Goal: Task Accomplishment & Management: Manage account settings

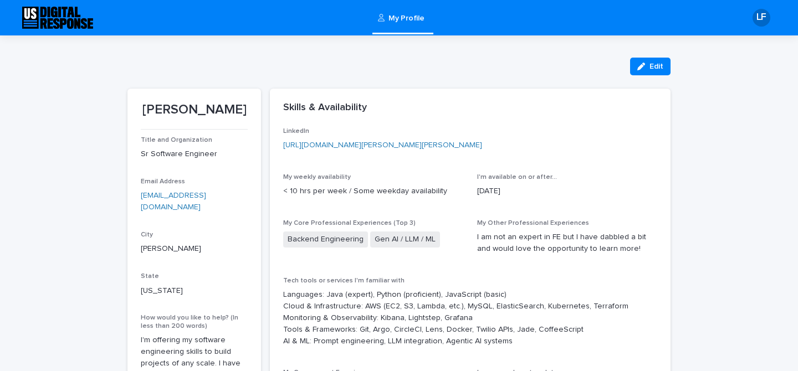
scroll to position [2, 0]
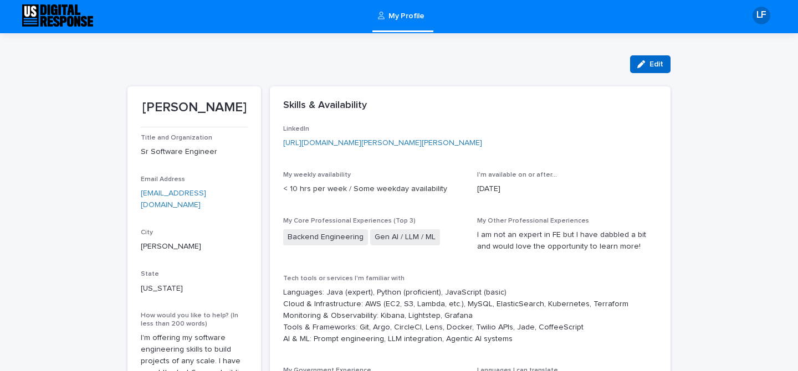
click at [645, 63] on div "button" at bounding box center [643, 64] width 12 height 8
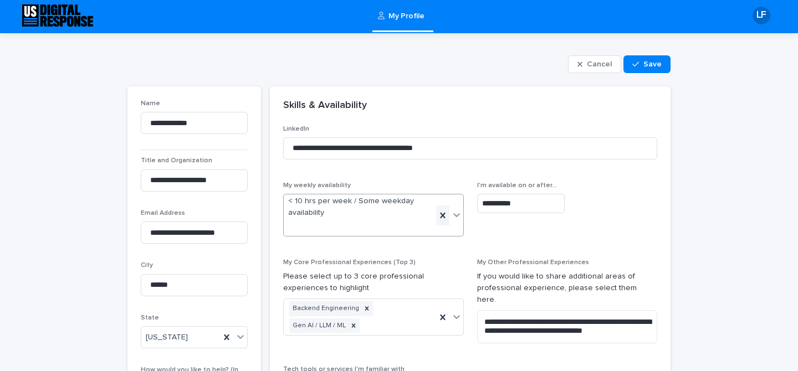
click at [443, 213] on icon at bounding box center [442, 215] width 5 height 6
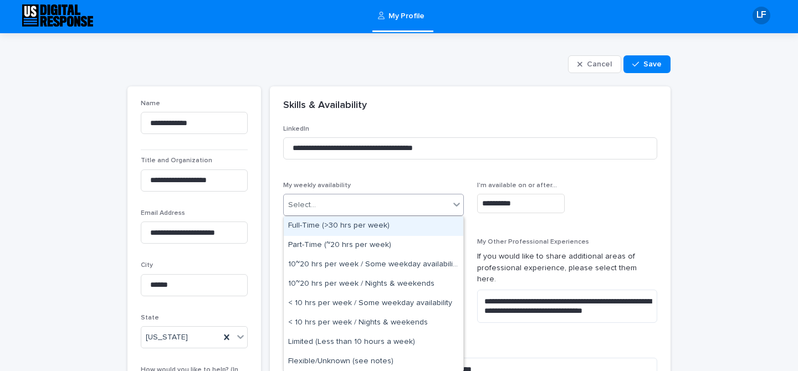
click at [456, 208] on icon at bounding box center [456, 204] width 11 height 11
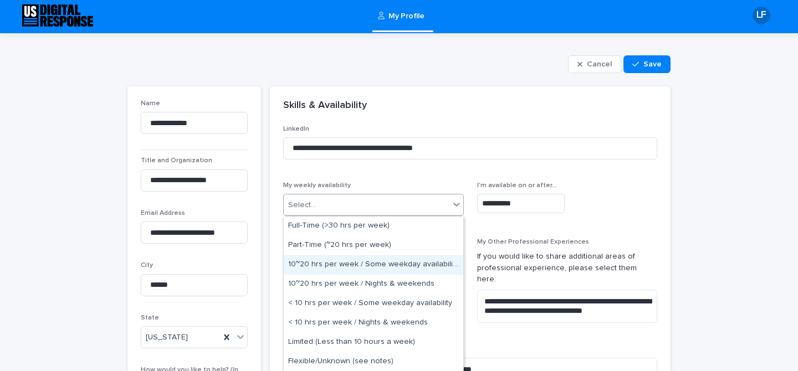
click at [431, 268] on div "10~20 hrs per week / Some weekday availability" at bounding box center [373, 264] width 179 height 19
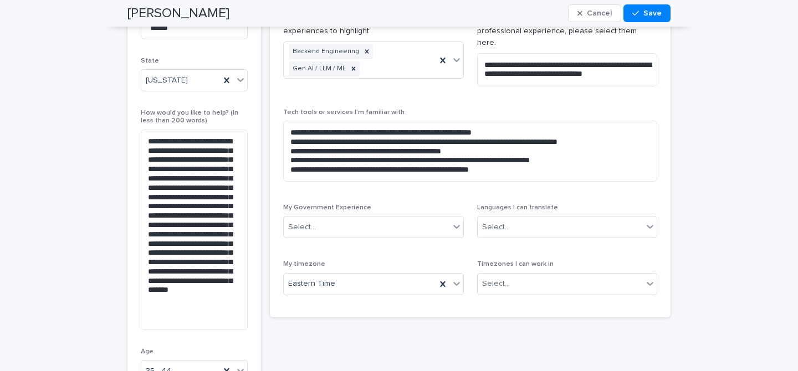
scroll to position [261, 0]
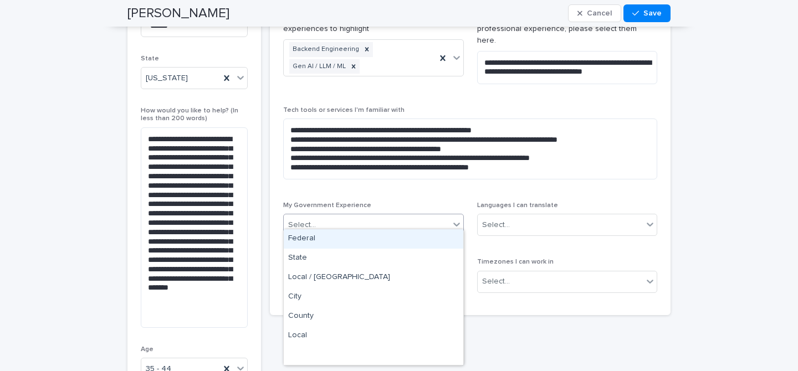
click at [461, 219] on icon at bounding box center [456, 224] width 11 height 11
click at [429, 177] on div "**********" at bounding box center [470, 147] width 374 height 82
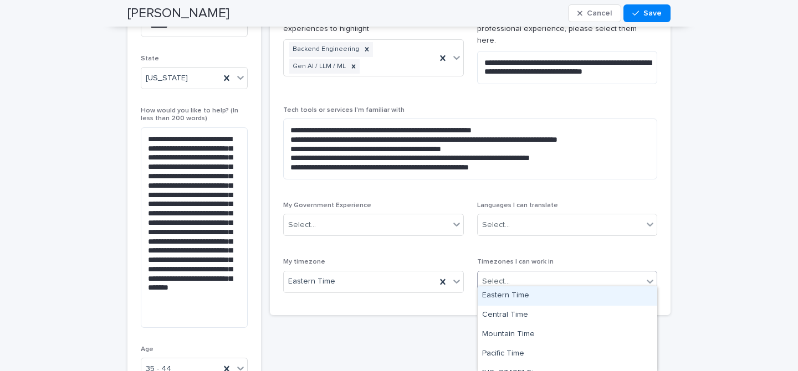
click at [540, 278] on div "Select..." at bounding box center [560, 281] width 166 height 18
click at [532, 292] on div "Eastern Time" at bounding box center [566, 295] width 179 height 19
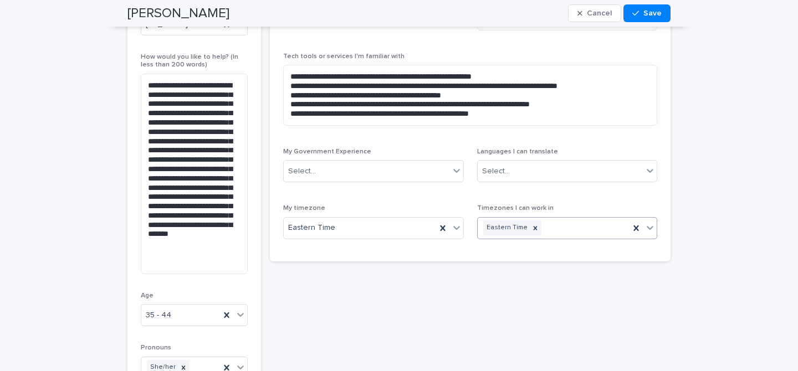
scroll to position [316, 0]
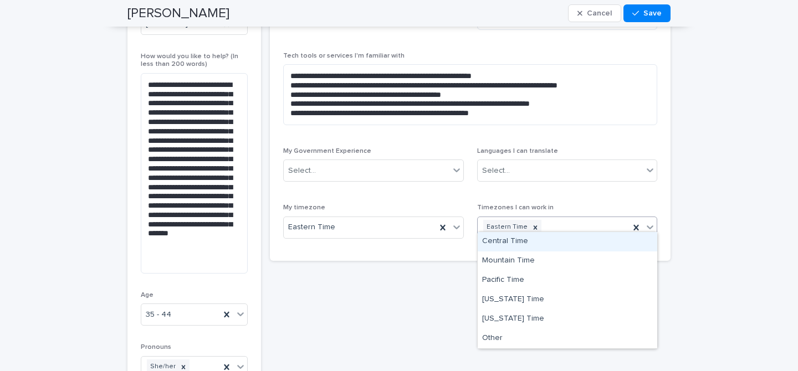
click at [650, 222] on icon at bounding box center [649, 227] width 11 height 11
click at [626, 244] on div "Central Time" at bounding box center [566, 241] width 179 height 19
click at [651, 223] on icon at bounding box center [649, 227] width 11 height 11
click at [625, 245] on div "Mountain Time" at bounding box center [566, 241] width 179 height 19
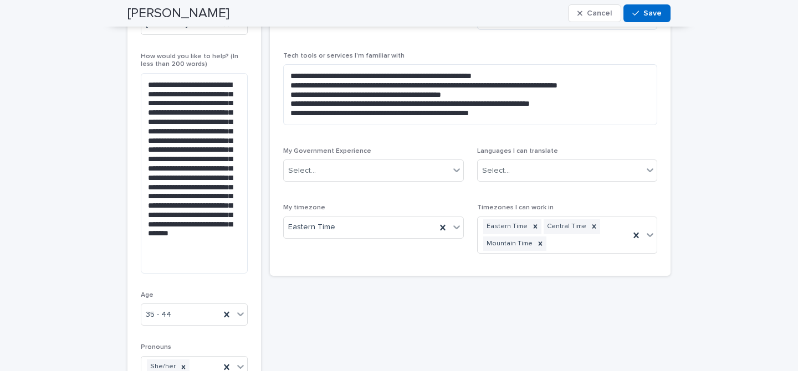
click at [648, 15] on span "Save" at bounding box center [652, 13] width 18 height 8
type textarea "**********"
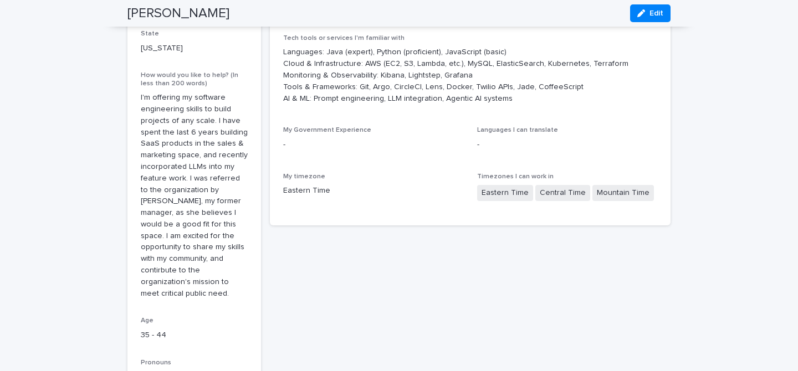
scroll to position [0, 0]
